Goal: Task Accomplishment & Management: Complete application form

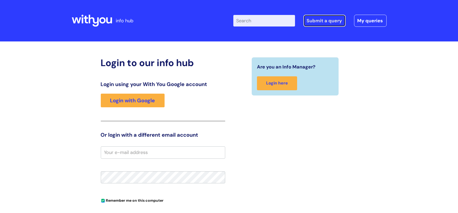
click at [332, 26] on link "Submit a query" at bounding box center [324, 21] width 42 height 12
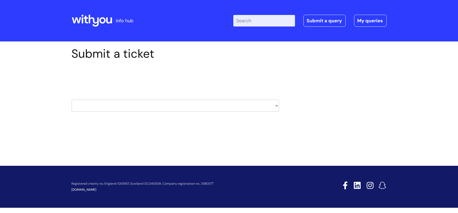
click at [275, 107] on select "HR / People IT and Support Clinical Drug Alerts Finance Accounts Data Support T…" at bounding box center [175, 106] width 207 height 12
select select "it_and_support"
click at [72, 100] on select "HR / People IT and Support Clinical Drug Alerts Finance Accounts Data Support T…" at bounding box center [175, 106] width 207 height 12
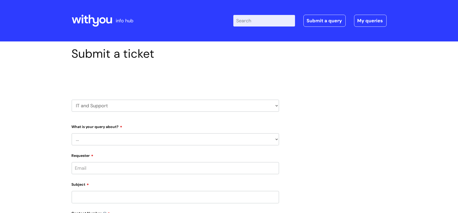
click at [87, 137] on select "... Mobile Phone Reset & MFA Accounts, Starters and Leavers IT Hardware issue I…" at bounding box center [175, 139] width 207 height 12
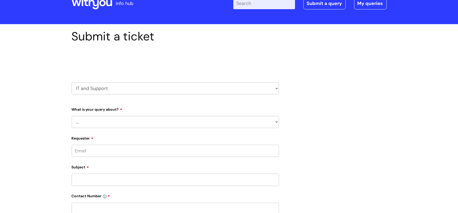
scroll to position [19, 0]
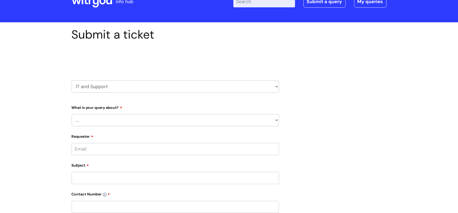
click at [103, 118] on select "... Mobile Phone Reset & MFA Accounts, Starters and Leavers IT Hardware issue I…" at bounding box center [175, 120] width 207 height 12
click at [72, 114] on select "... Mobile Phone Reset & MFA Accounts, Starters and Leavers IT Hardware issue I…" at bounding box center [175, 120] width 207 height 12
click at [99, 148] on select "... Halo PCMIS Iaptus NHS Email CJSM Email Mitel Another System Google (Workspa…" at bounding box center [177, 147] width 203 height 12
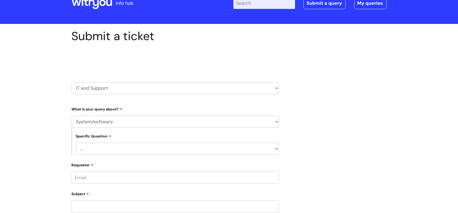
scroll to position [0, 0]
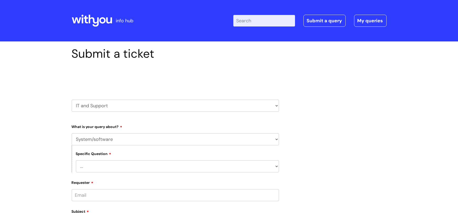
click at [127, 141] on select "... Mobile Phone Reset & MFA Accounts, Starters and Leavers IT Hardware issue I…" at bounding box center [175, 139] width 207 height 12
select select "Something Else"
click at [72, 133] on select "... Mobile Phone Reset & MFA Accounts, Starters and Leavers IT Hardware issue I…" at bounding box center [175, 139] width 207 height 12
click at [95, 166] on select "... My problem is not listed" at bounding box center [177, 166] width 203 height 12
select select "My problem is not listed"
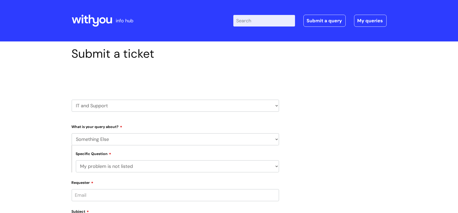
click at [76, 160] on select "... My problem is not listed" at bounding box center [177, 166] width 203 height 12
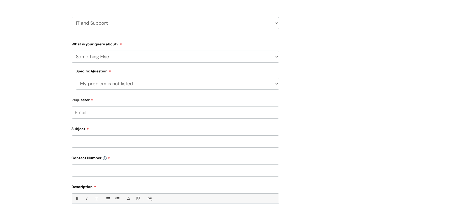
scroll to position [92, 0]
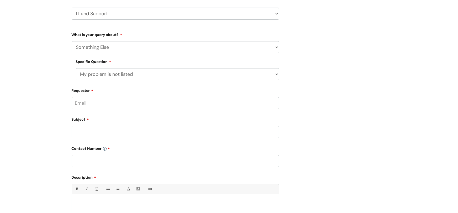
click at [96, 100] on input "Requester" at bounding box center [175, 103] width 207 height 12
type input "johnny.lusk@wearewithyou.org.uk"
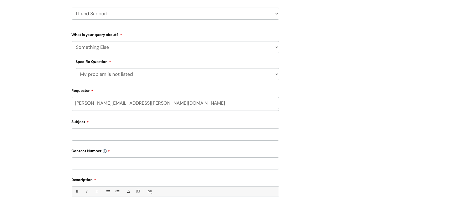
click at [83, 132] on input "Subject" at bounding box center [175, 134] width 207 height 12
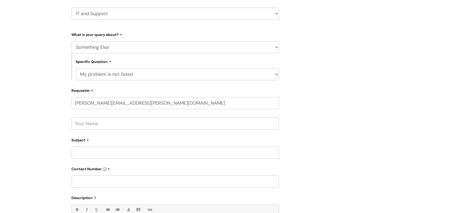
click at [84, 124] on input "text" at bounding box center [175, 124] width 207 height 12
type input "Johnny Lusk"
click at [83, 147] on input "Subject" at bounding box center [175, 153] width 207 height 12
click at [89, 151] on input "Subject" at bounding box center [175, 153] width 207 height 12
type input "Minimise/Maximise Tabs"
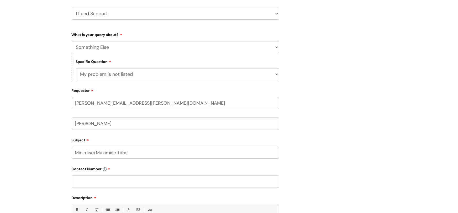
click at [93, 179] on input "text" at bounding box center [175, 181] width 207 height 12
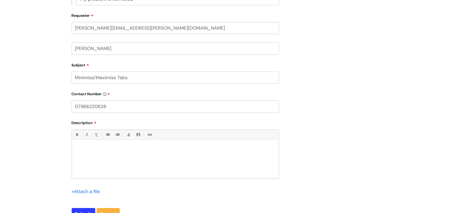
scroll to position [170, 0]
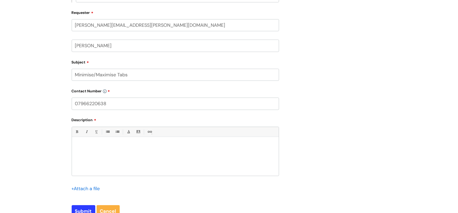
type input "07966220638"
click at [75, 143] on div at bounding box center [175, 158] width 207 height 36
click at [105, 145] on p "Hi myself and staff find it difficult" at bounding box center [175, 145] width 199 height 5
click at [141, 145] on p "Hi myself and staff here find it difficult" at bounding box center [175, 145] width 199 height 5
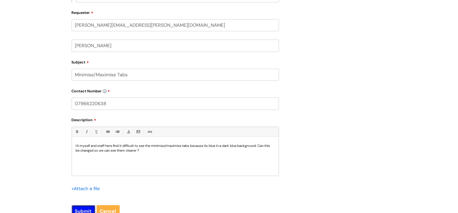
click at [81, 205] on input "Submit" at bounding box center [84, 211] width 24 height 12
type input "Please Wait..."
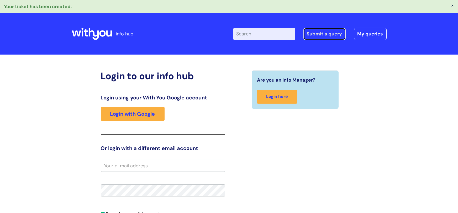
click at [318, 29] on link "Submit a query" at bounding box center [324, 34] width 42 height 12
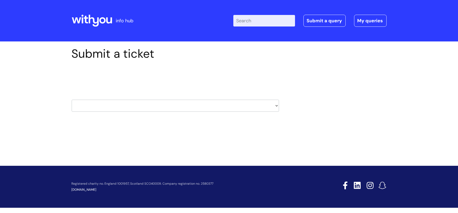
click at [275, 106] on select "HR / People IT and Support Clinical Drug Alerts Finance Accounts Data Support T…" at bounding box center [175, 106] width 207 height 12
select select "property_&_estates"
click at [72, 100] on select "HR / People IT and Support Clinical Drug Alerts Finance Accounts Data Support T…" at bounding box center [175, 106] width 207 height 12
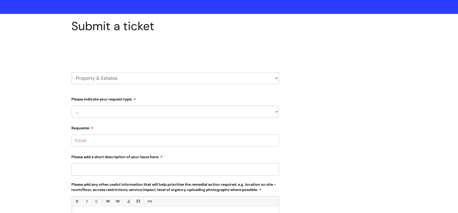
scroll to position [29, 0]
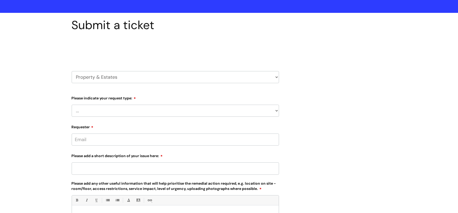
click at [99, 112] on select "... Facilities Support Lease/ Tenancy Agreements Health & Safety and Environmen…" at bounding box center [175, 111] width 207 height 12
click at [92, 113] on select "... Facilities Support Lease/ Tenancy Agreements Health & Safety and Environmen…" at bounding box center [175, 111] width 207 height 12
select select "Facilities Support"
click at [72, 105] on select "... Facilities Support Lease/ Tenancy Agreements Health & Safety and Environmen…" at bounding box center [175, 111] width 207 height 12
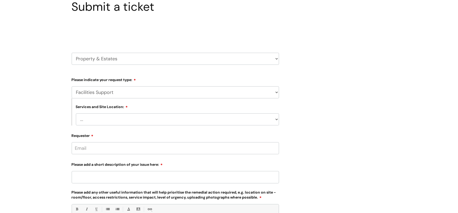
scroll to position [47, 0]
click at [84, 122] on select "... Cleethorpes Darlington Tubwell Darlington Coniscliffe Grimsby Preston Redca…" at bounding box center [177, 119] width 203 height 12
select select "Ayr"
click at [76, 113] on select "... Cleethorpes Darlington Tubwell Darlington Coniscliffe Grimsby Preston Redca…" at bounding box center [177, 119] width 203 height 12
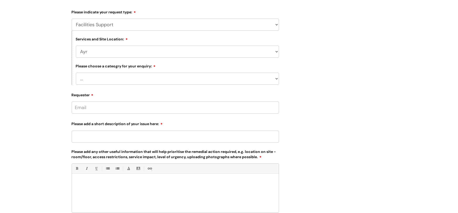
scroll to position [115, 0]
click at [101, 77] on select "... Electrical and Lighting Plumbing and Drainage Heating and Cooling Fixtures,…" at bounding box center [177, 78] width 203 height 12
select select "Windows and Doors incl. Shutters"
click at [76, 72] on select "... Electrical and Lighting Plumbing and Drainage Heating and Cooling Fixtures,…" at bounding box center [177, 78] width 203 height 12
click at [87, 107] on input "Requester" at bounding box center [175, 107] width 207 height 12
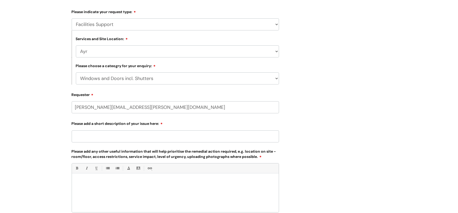
type input "johnny.lusk@wearewithyou.org.uk"
click at [91, 140] on input "Please add a short description of your issue here:" at bounding box center [175, 138] width 207 height 12
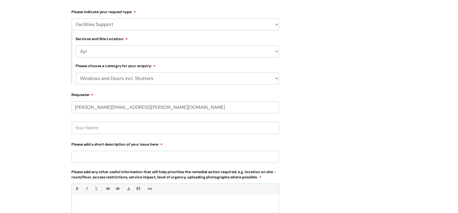
click at [89, 129] on input "text" at bounding box center [175, 128] width 207 height 12
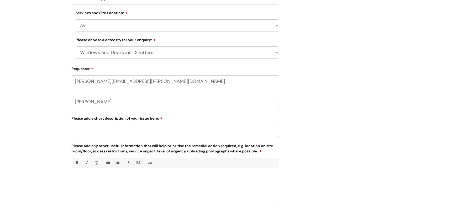
scroll to position [152, 0]
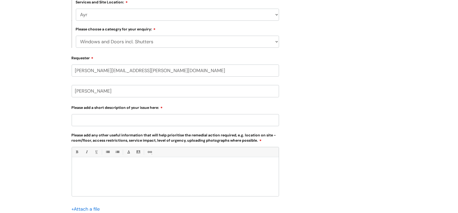
type input "Johnny Lusk"
click at [85, 118] on input "Please add a short description of your issue here:" at bounding box center [175, 120] width 207 height 12
type input "Door not closing properly at top of stairs and possible yale lock issues as hav…"
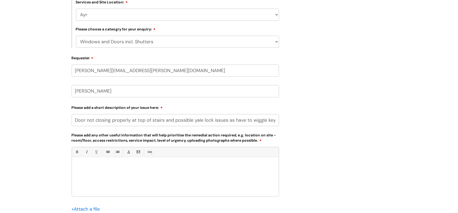
click at [101, 164] on p at bounding box center [175, 166] width 199 height 5
click at [85, 208] on input "file" at bounding box center [85, 208] width 26 height 7
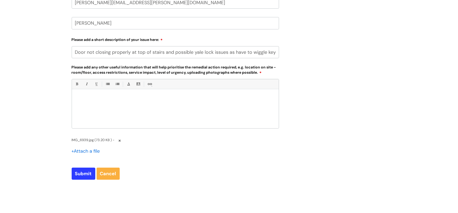
scroll to position [222, 0]
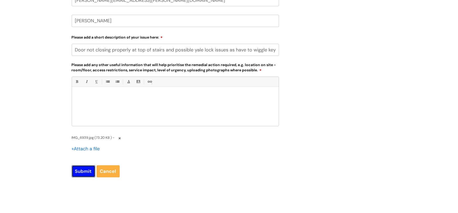
click at [85, 171] on input "Submit" at bounding box center [84, 171] width 24 height 12
drag, startPoint x: 106, startPoint y: 111, endPoint x: 103, endPoint y: 114, distance: 3.8
click at [104, 113] on div at bounding box center [175, 108] width 207 height 36
click at [85, 169] on input "Submit" at bounding box center [84, 171] width 24 height 12
type input "Please Wait..."
